Goal: Information Seeking & Learning: Learn about a topic

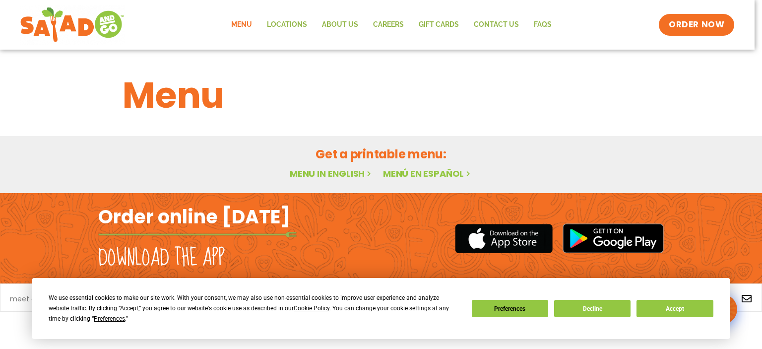
click at [349, 175] on link "Menu in English" at bounding box center [331, 173] width 83 height 12
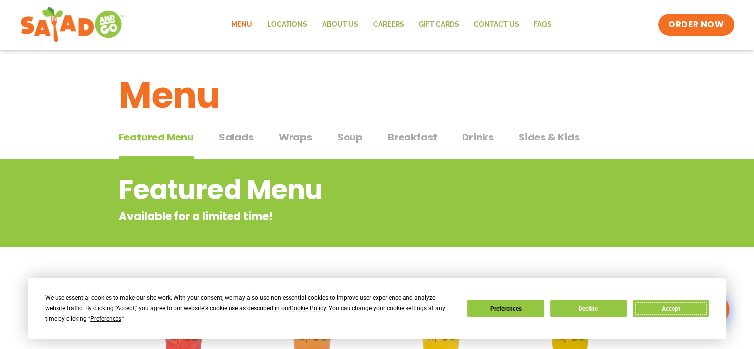
click at [653, 312] on button "Accept" at bounding box center [671, 308] width 76 height 17
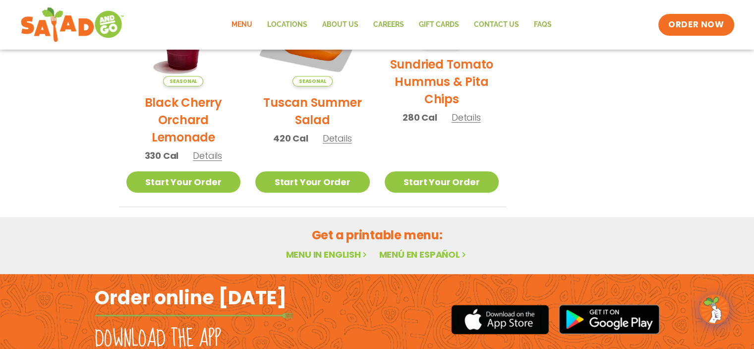
scroll to position [563, 0]
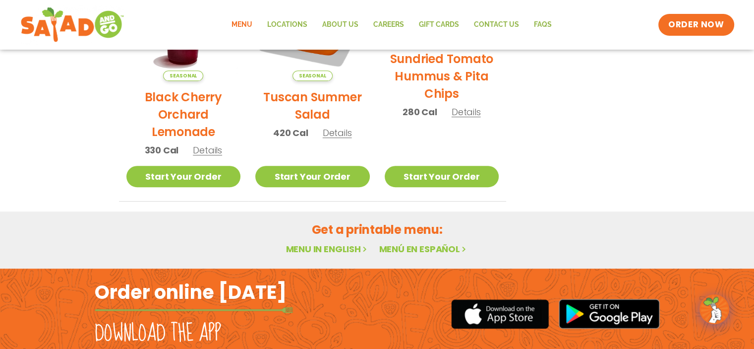
click at [321, 249] on link "Menu in English" at bounding box center [327, 249] width 83 height 12
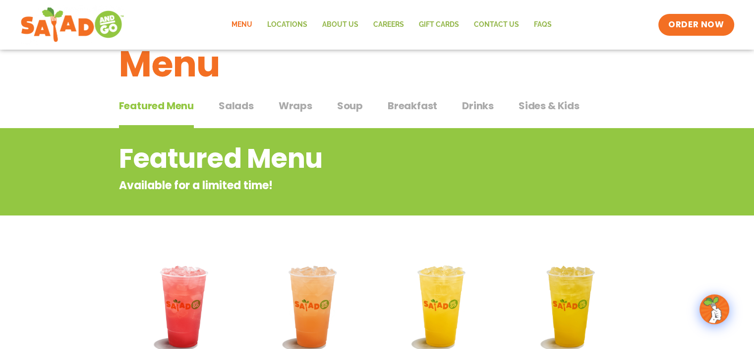
scroll to position [28, 0]
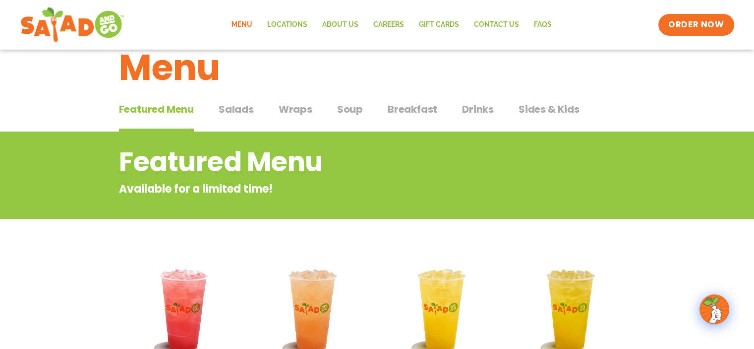
click at [549, 111] on span "Sides & Kids" at bounding box center [549, 109] width 61 height 15
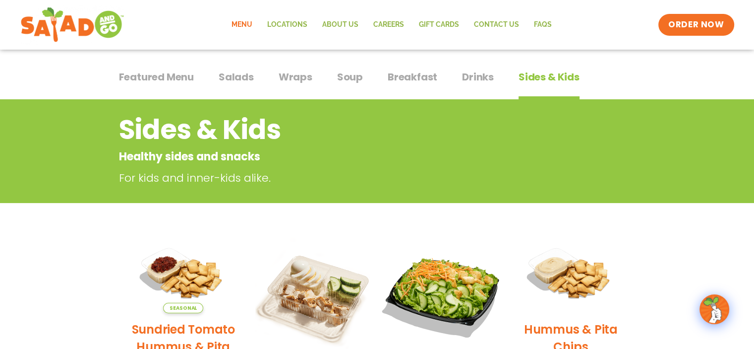
scroll to position [61, 0]
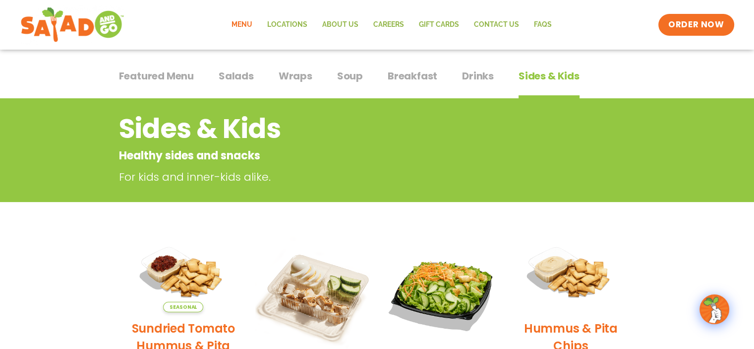
click at [242, 79] on span "Salads" at bounding box center [236, 75] width 35 height 15
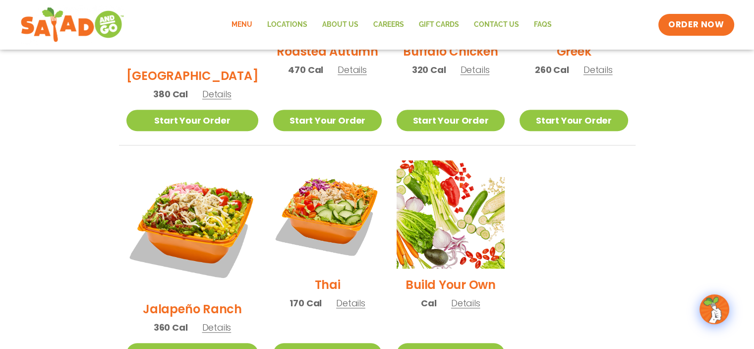
scroll to position [661, 0]
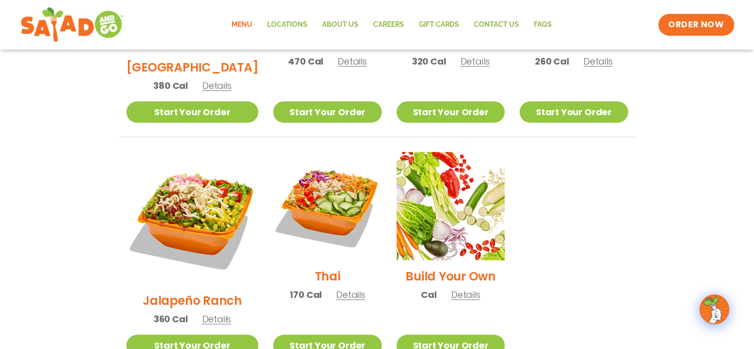
click at [209, 312] on span "Details" at bounding box center [216, 318] width 29 height 12
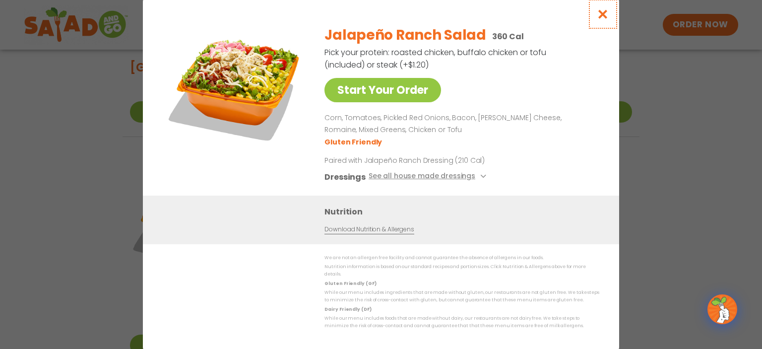
click at [599, 18] on icon "Close modal" at bounding box center [603, 14] width 12 height 10
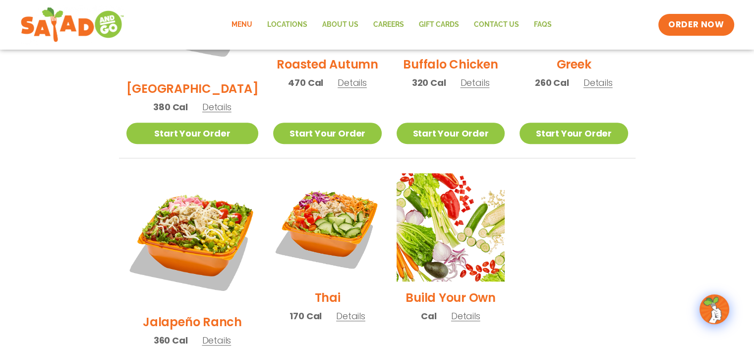
scroll to position [627, 0]
